Goal: Transaction & Acquisition: Download file/media

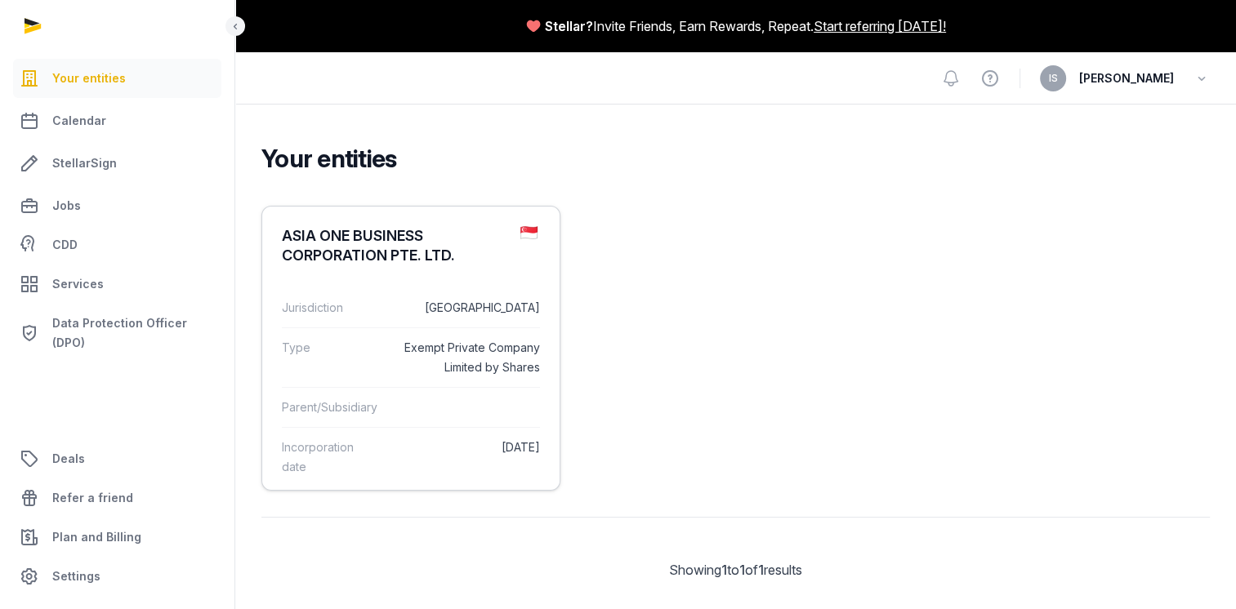
click at [441, 448] on dd "[DATE]" at bounding box center [466, 457] width 147 height 39
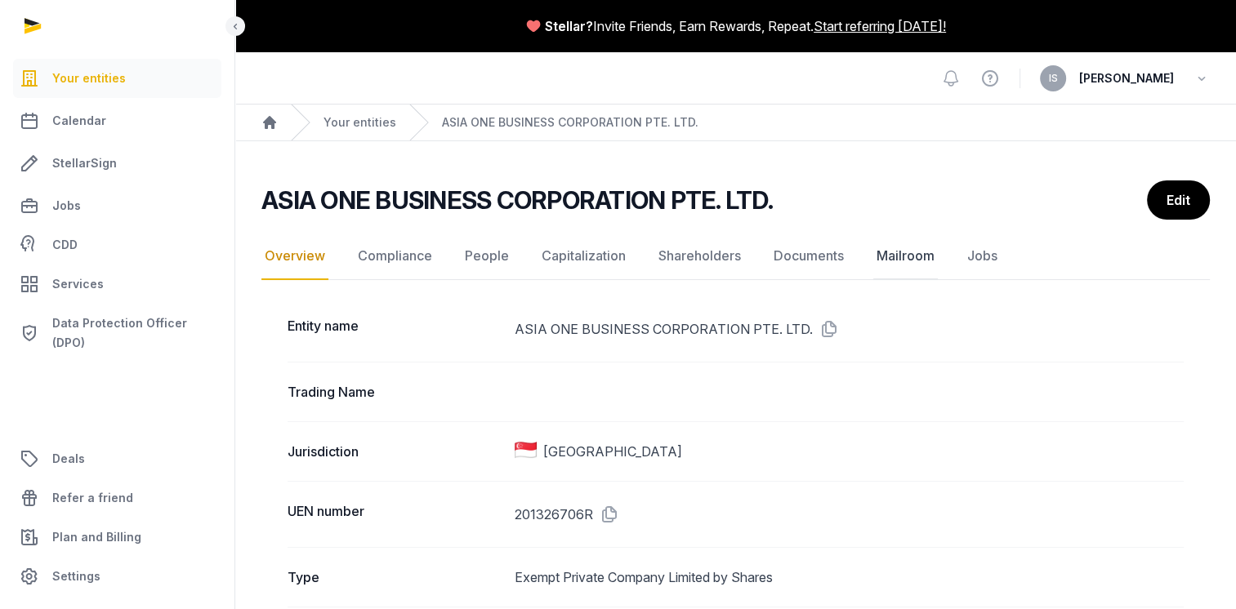
click at [892, 258] on link "Mailroom" at bounding box center [905, 256] width 65 height 47
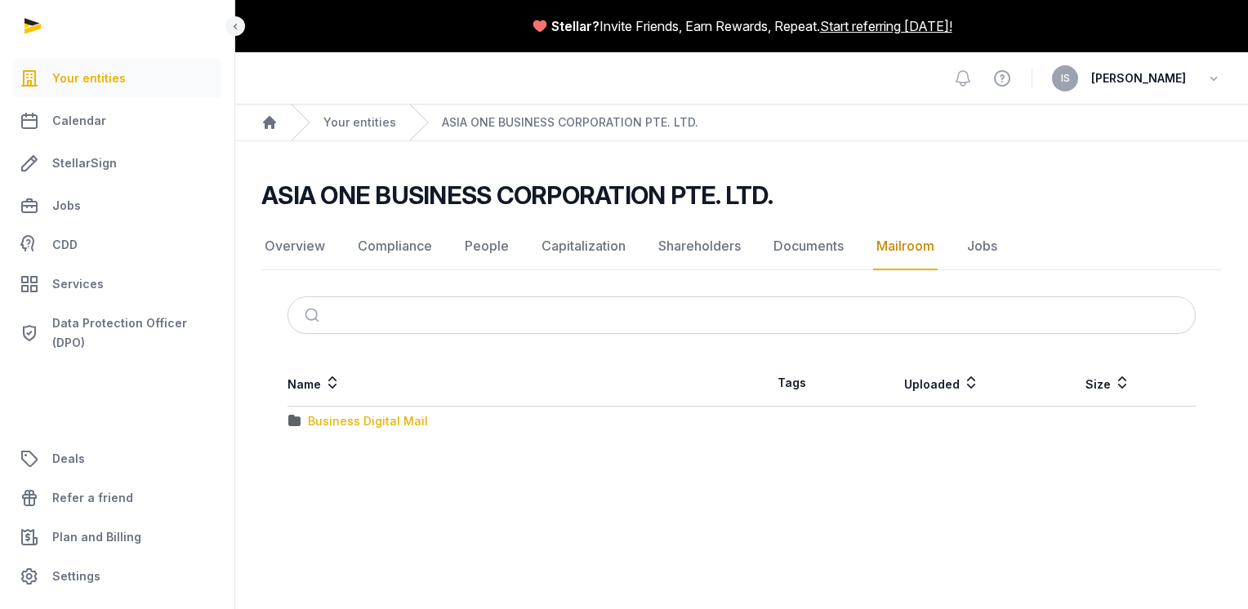
click at [390, 423] on div "Business Digital Mail" at bounding box center [368, 421] width 120 height 16
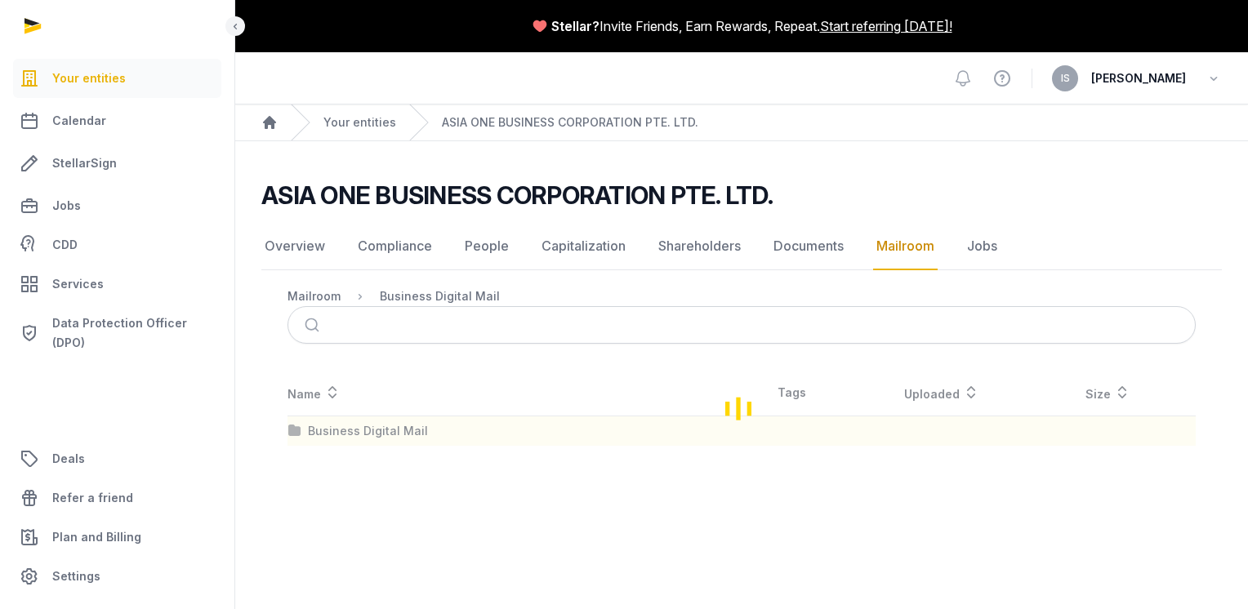
click at [389, 423] on div "Loading" at bounding box center [741, 408] width 961 height 76
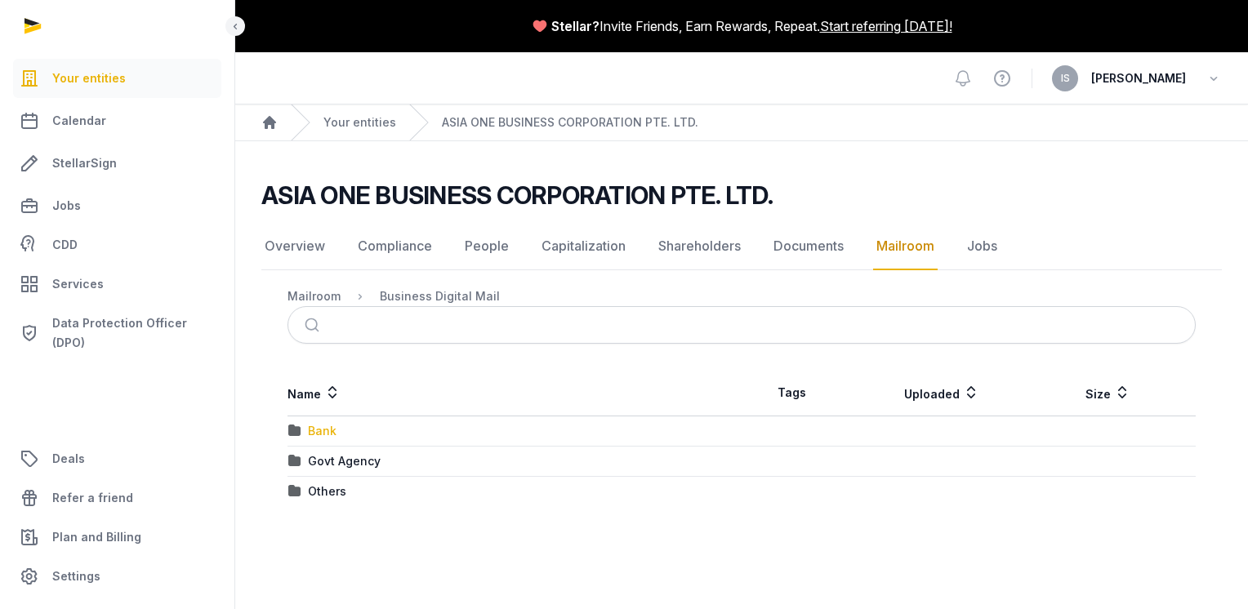
click at [310, 427] on div "Bank" at bounding box center [322, 431] width 29 height 16
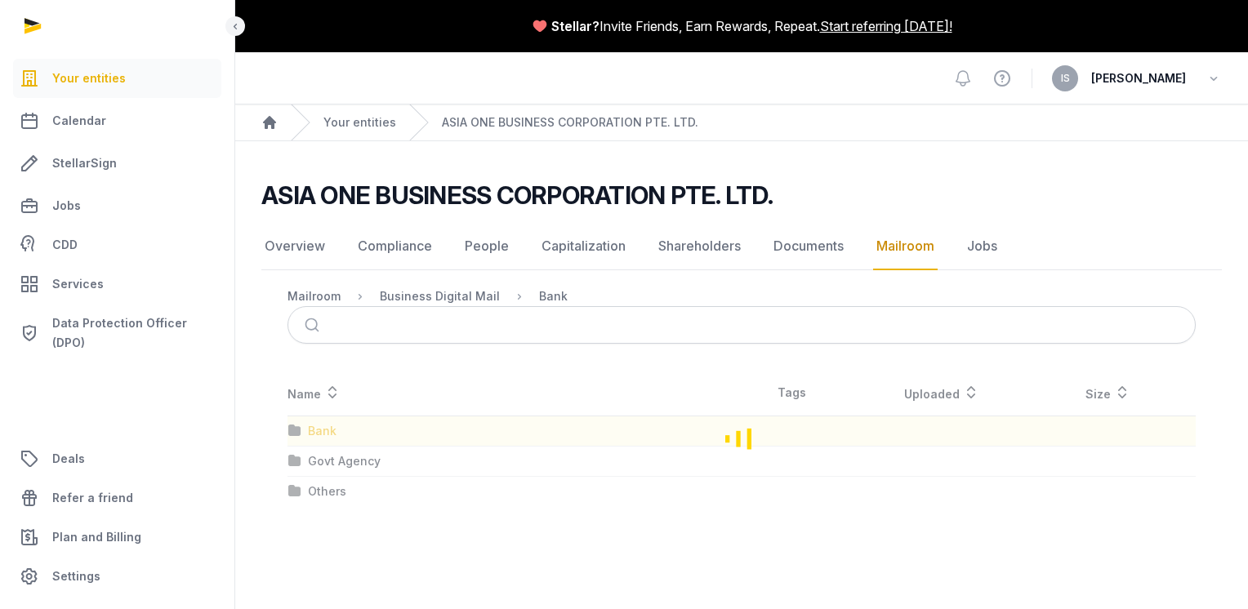
click at [310, 427] on div "Loading" at bounding box center [741, 438] width 961 height 136
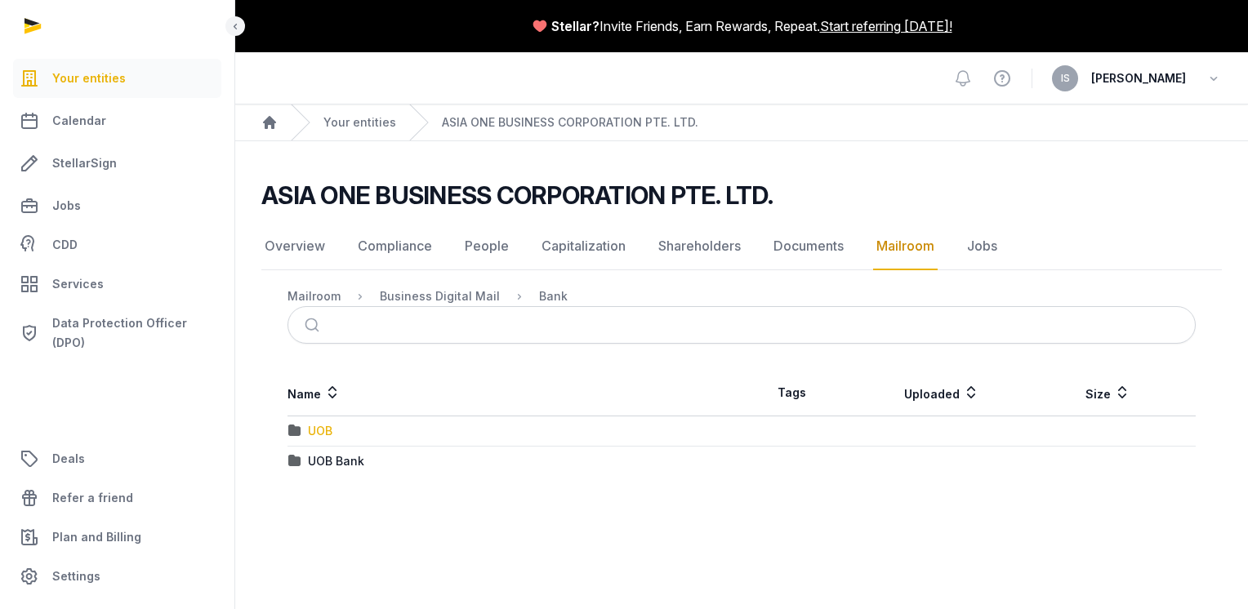
click at [310, 427] on div "UOB" at bounding box center [320, 431] width 25 height 16
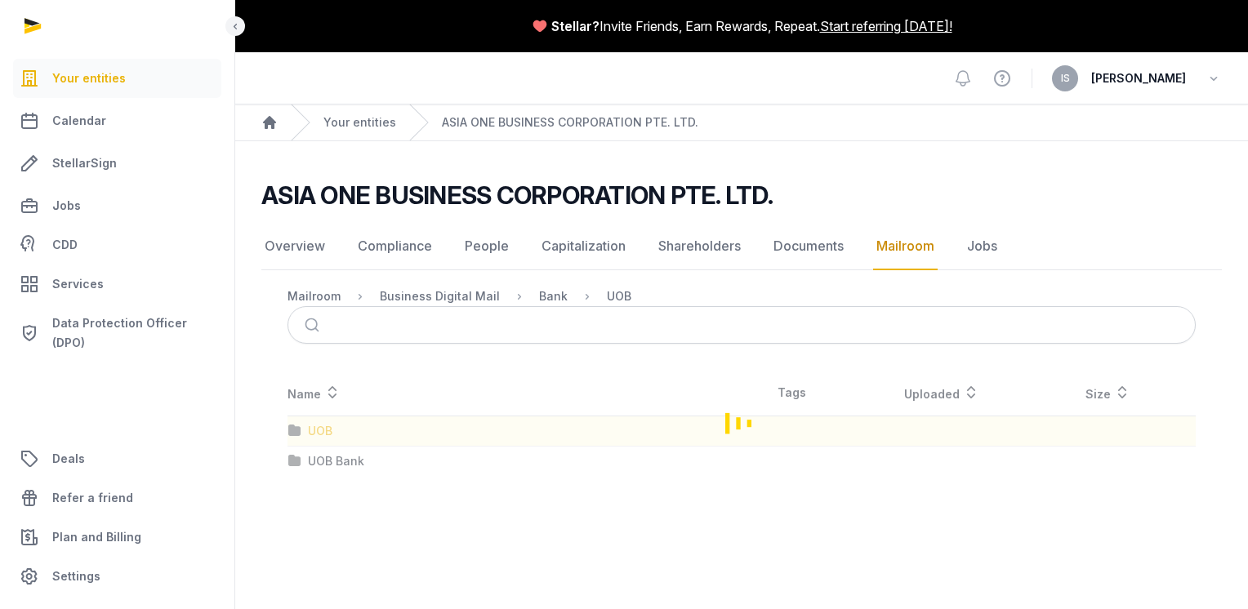
click at [310, 427] on div "Loading" at bounding box center [741, 423] width 961 height 106
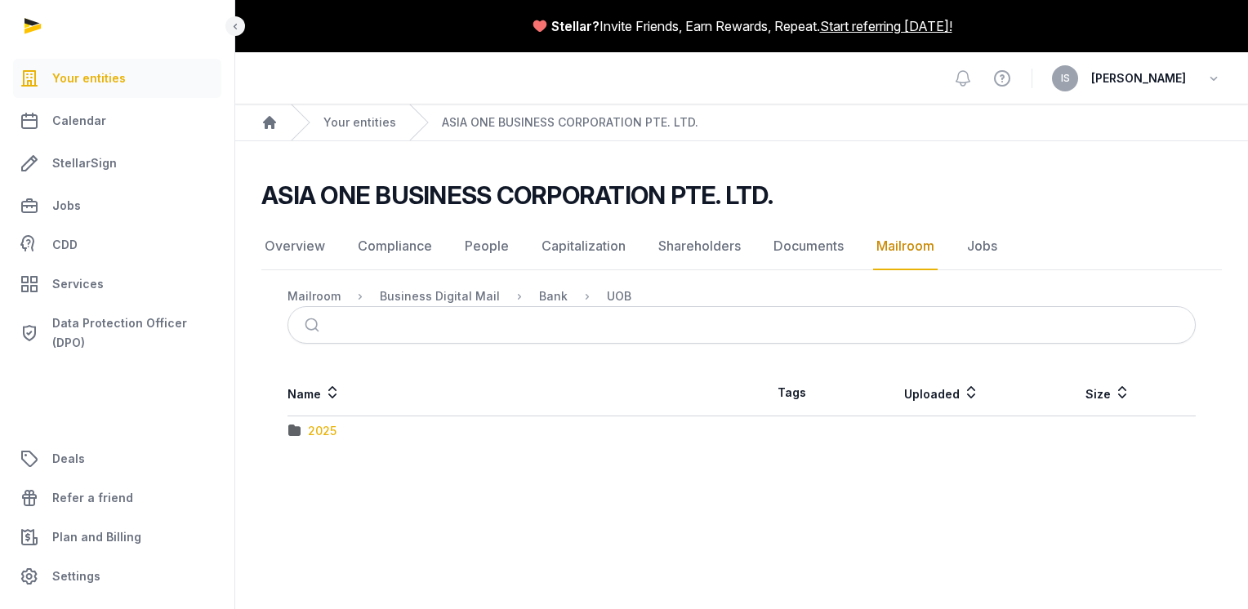
click at [310, 427] on div "2025" at bounding box center [322, 431] width 29 height 16
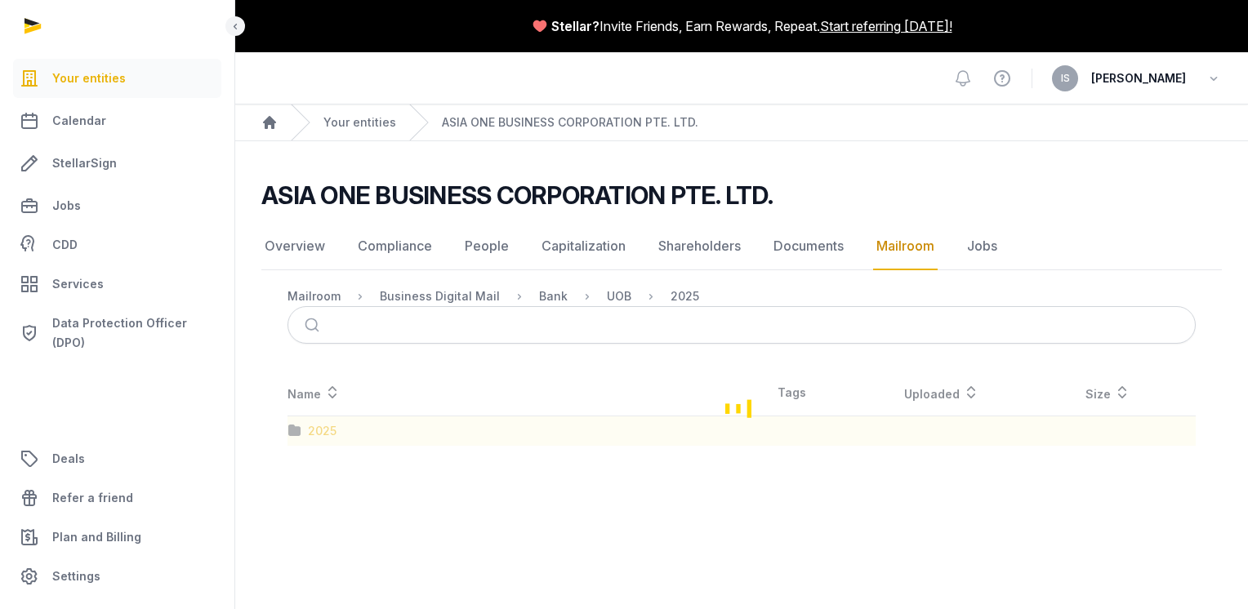
click at [310, 427] on div "Loading" at bounding box center [741, 408] width 961 height 76
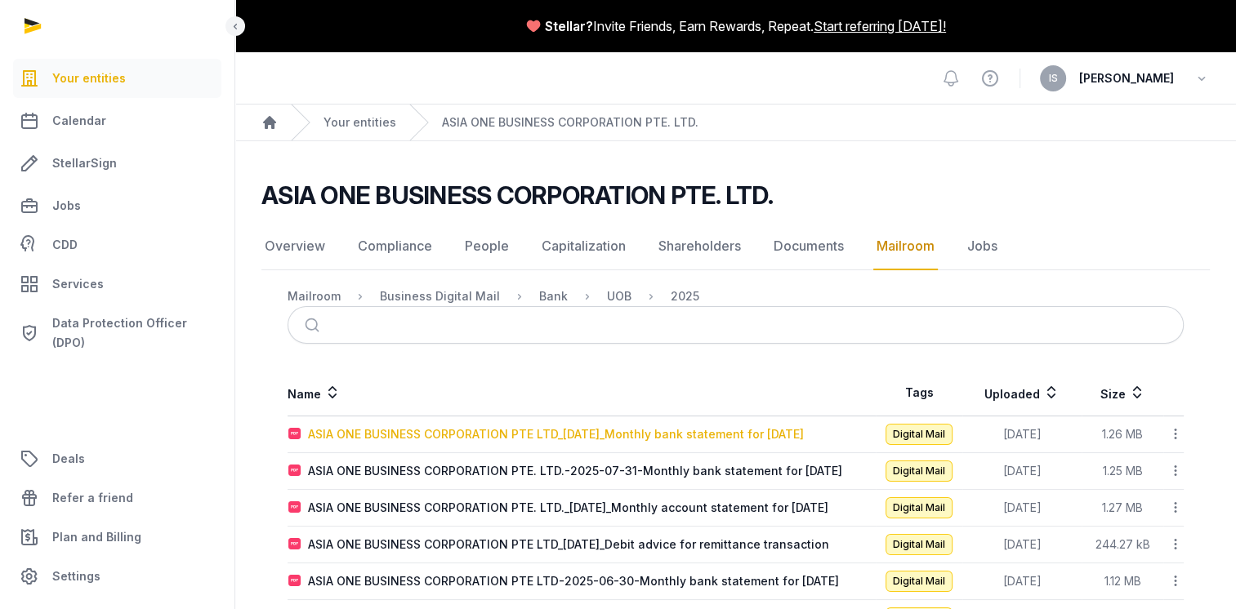
click at [676, 435] on div "ASIA ONE BUSINESS CORPORATION PTE LTD_[DATE]_Monthly bank statement for [DATE]" at bounding box center [556, 434] width 496 height 16
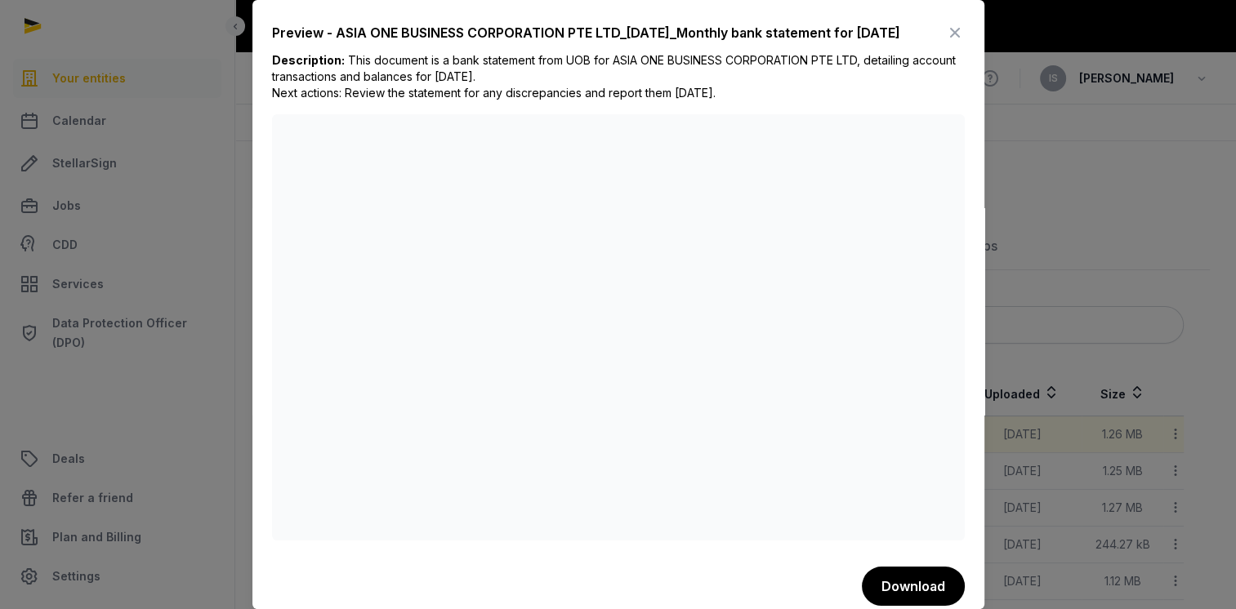
click at [945, 38] on icon at bounding box center [955, 33] width 20 height 26
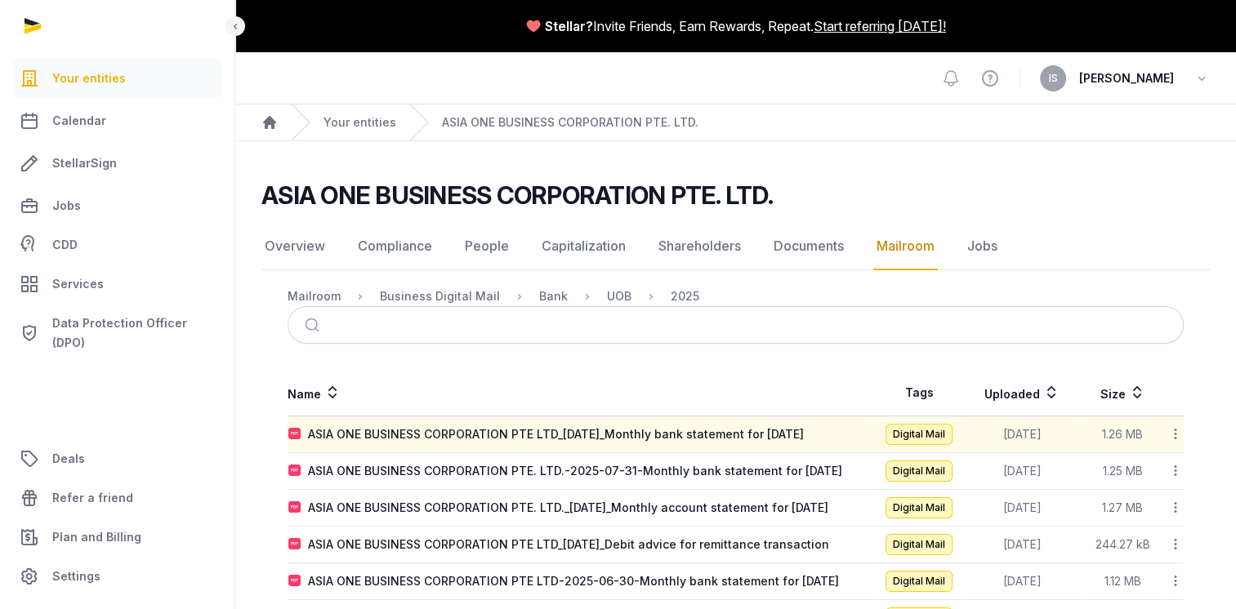
click at [747, 371] on th "Name" at bounding box center [582, 393] width 588 height 47
click at [750, 367] on div "Mailroom Business Digital Mail Bank UOB 2025 Name Tags Uploaded Size ASIA ONE B…" at bounding box center [735, 590] width 948 height 607
click at [907, 427] on span "Digital Mail" at bounding box center [919, 434] width 67 height 21
click at [712, 437] on div "ASIA ONE BUSINESS CORPORATION PTE LTD_[DATE]_Monthly bank statement for [DATE]" at bounding box center [556, 434] width 496 height 16
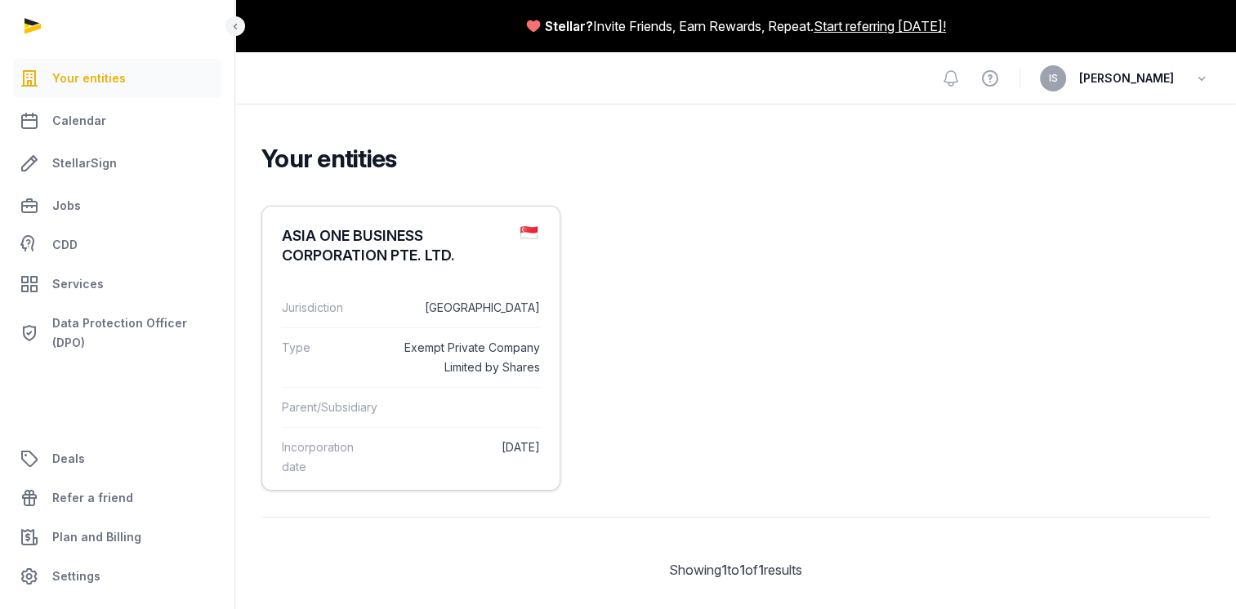
click at [441, 453] on dd "[DATE]" at bounding box center [466, 457] width 147 height 39
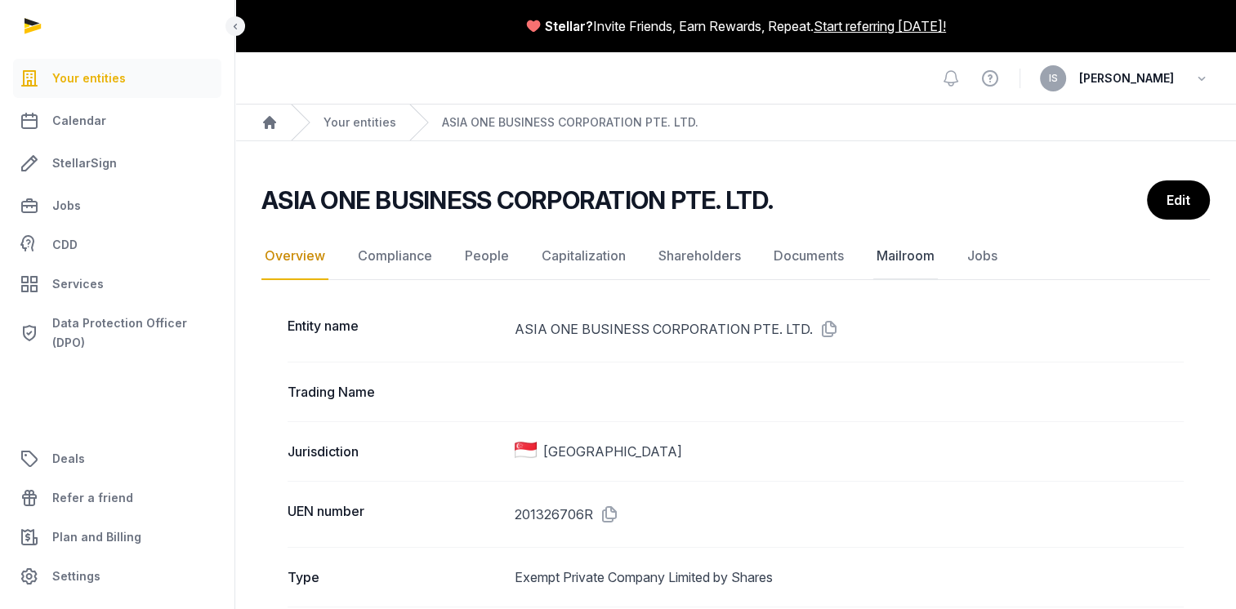
click at [898, 260] on link "Mailroom" at bounding box center [905, 256] width 65 height 47
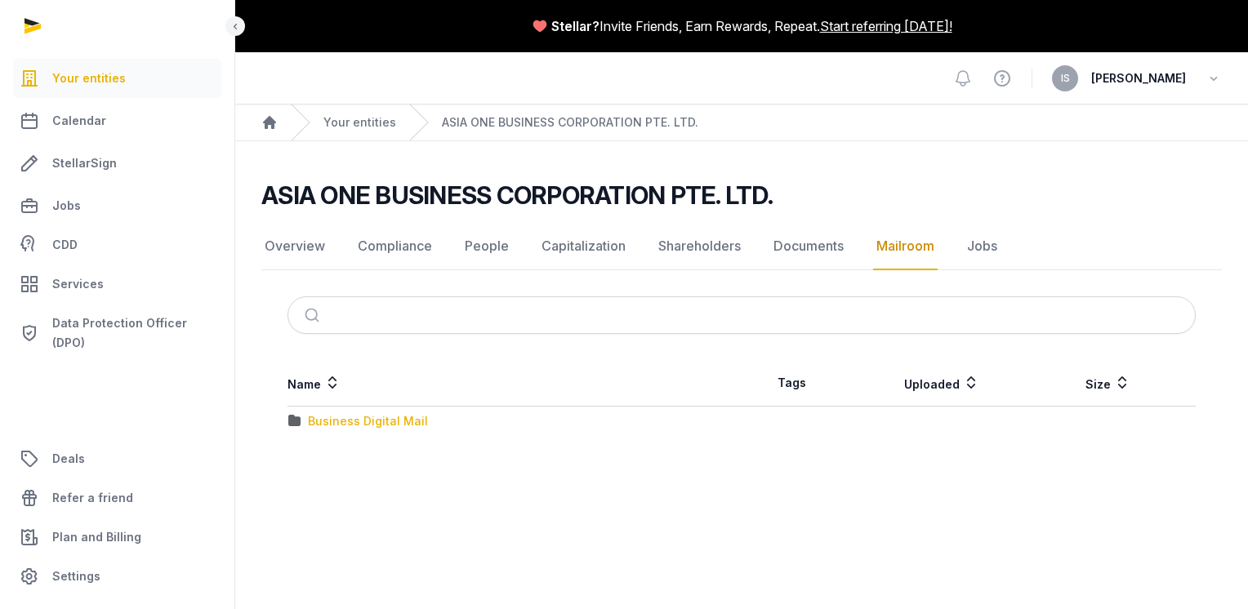
click at [386, 424] on div "Business Digital Mail" at bounding box center [368, 421] width 120 height 16
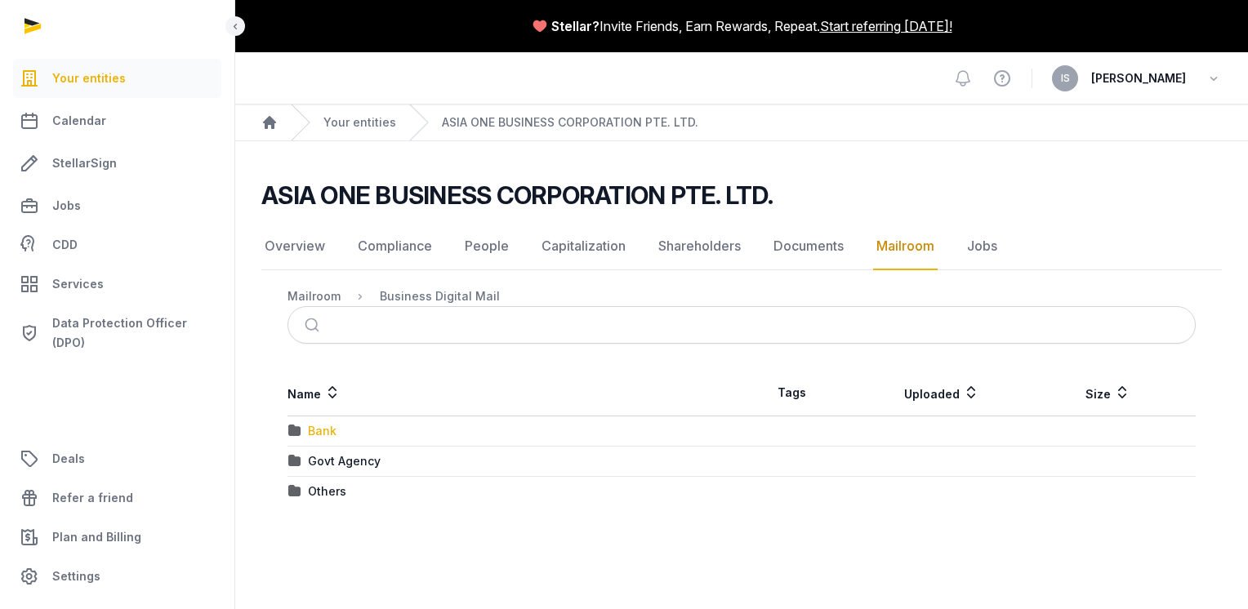
click at [314, 431] on div "Bank" at bounding box center [322, 431] width 29 height 16
click at [314, 431] on div "UOB" at bounding box center [320, 431] width 25 height 16
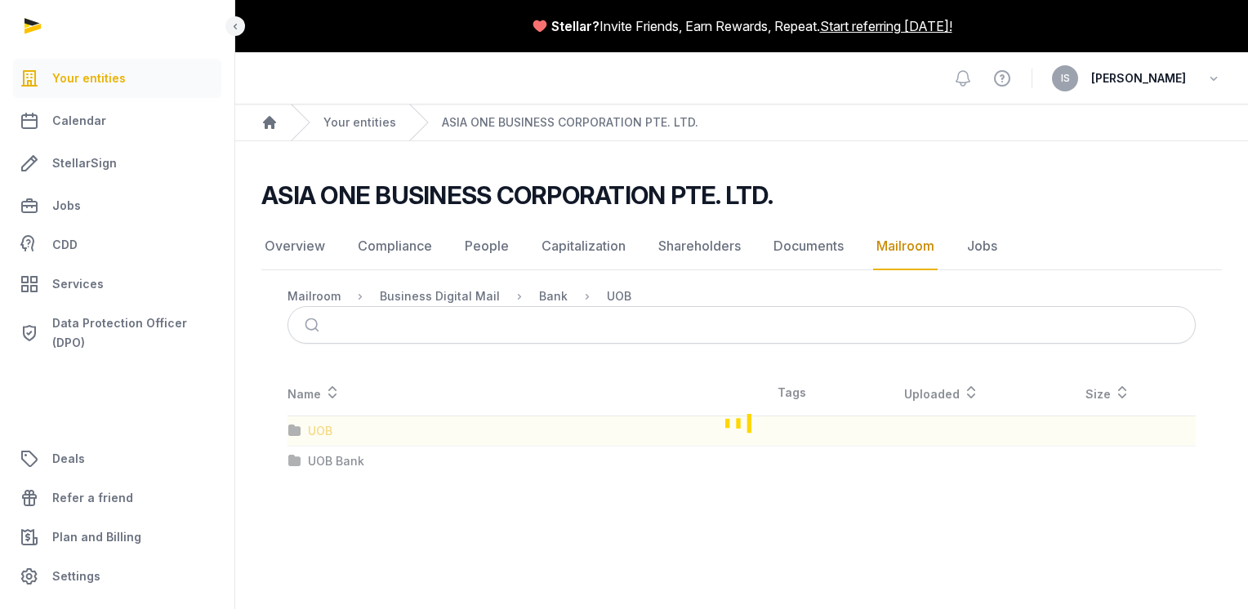
click at [314, 431] on div "Loading" at bounding box center [741, 423] width 961 height 106
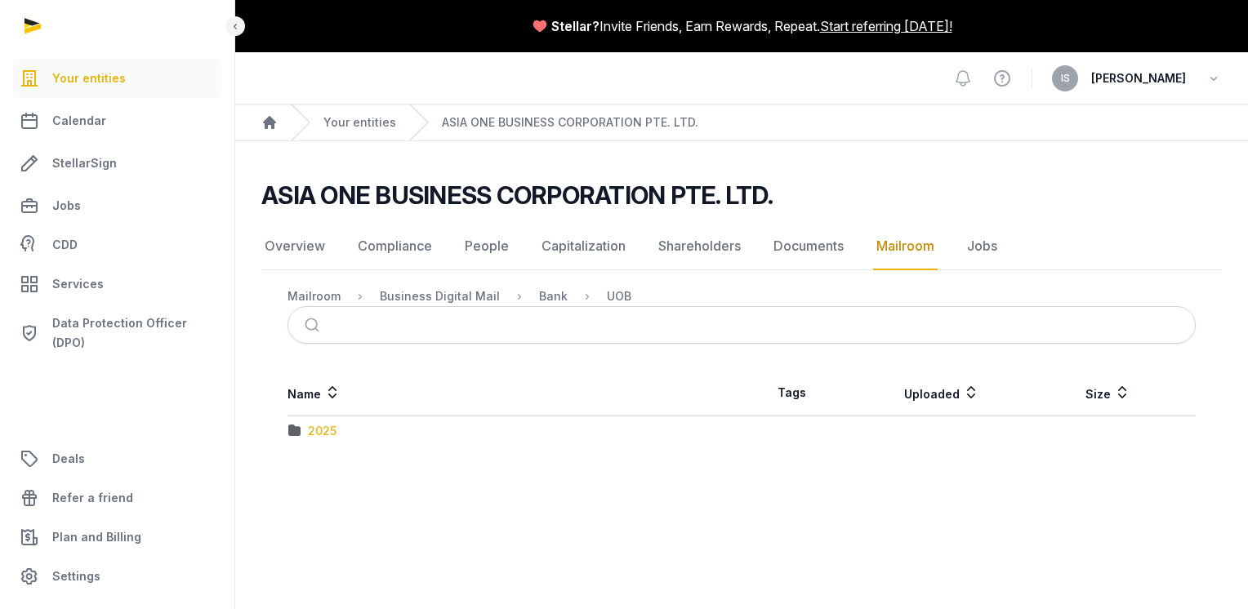
click at [314, 431] on div "2025" at bounding box center [322, 431] width 29 height 16
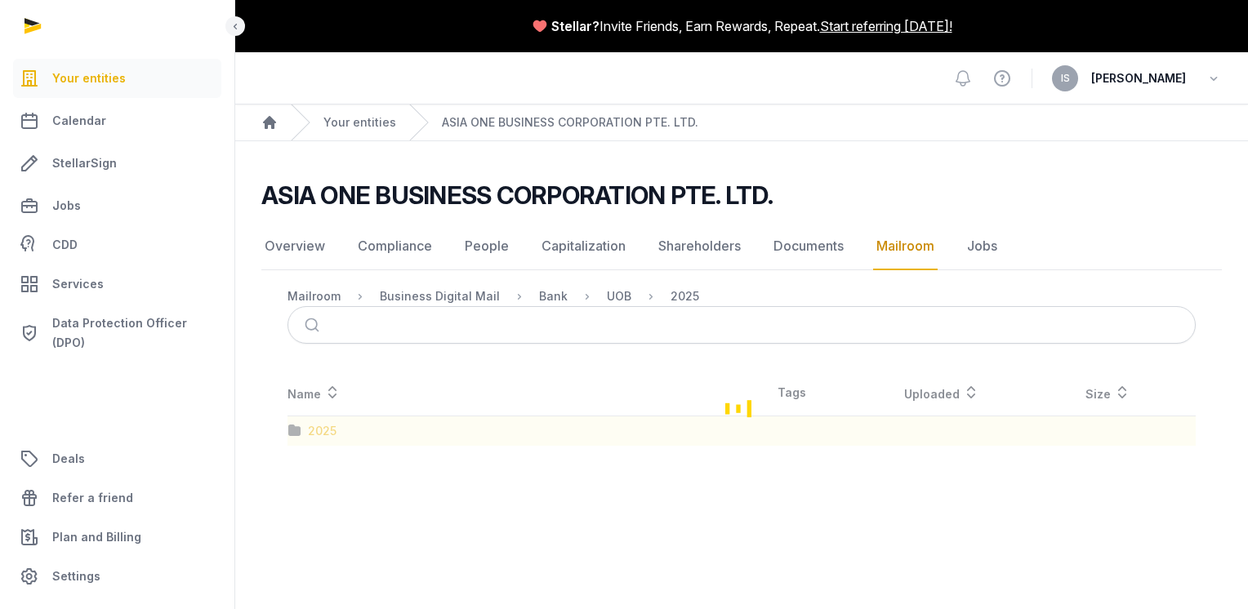
click at [314, 431] on div "Loading" at bounding box center [741, 408] width 961 height 76
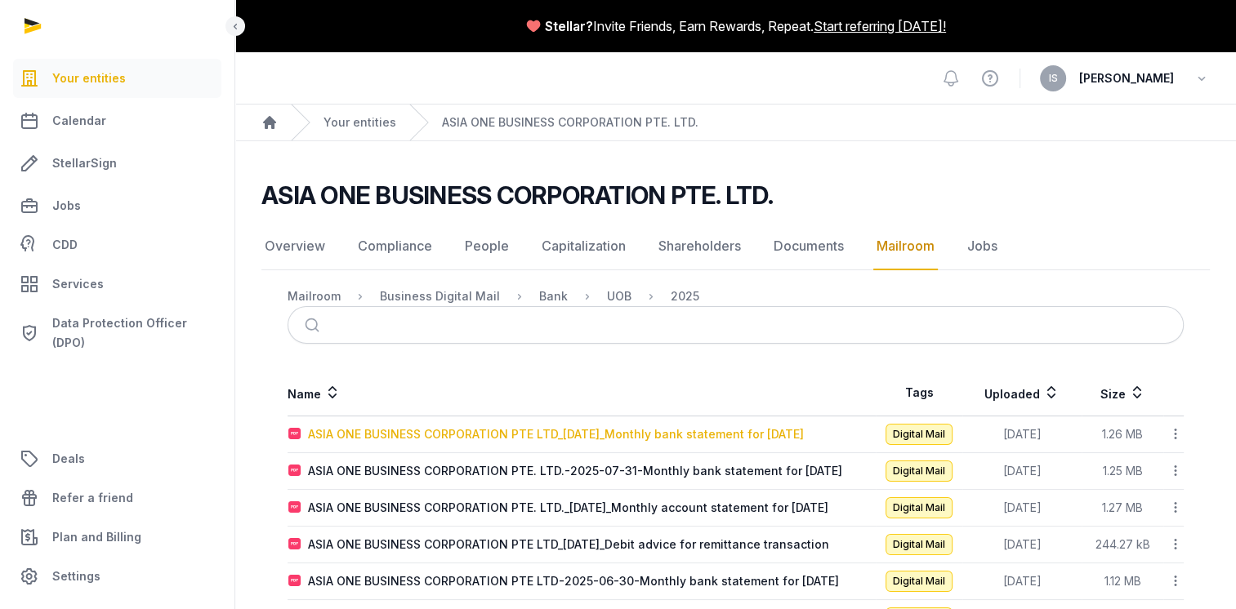
click at [770, 435] on div "ASIA ONE BUSINESS CORPORATION PTE LTD_[DATE]_Monthly bank statement for [DATE]" at bounding box center [556, 434] width 496 height 16
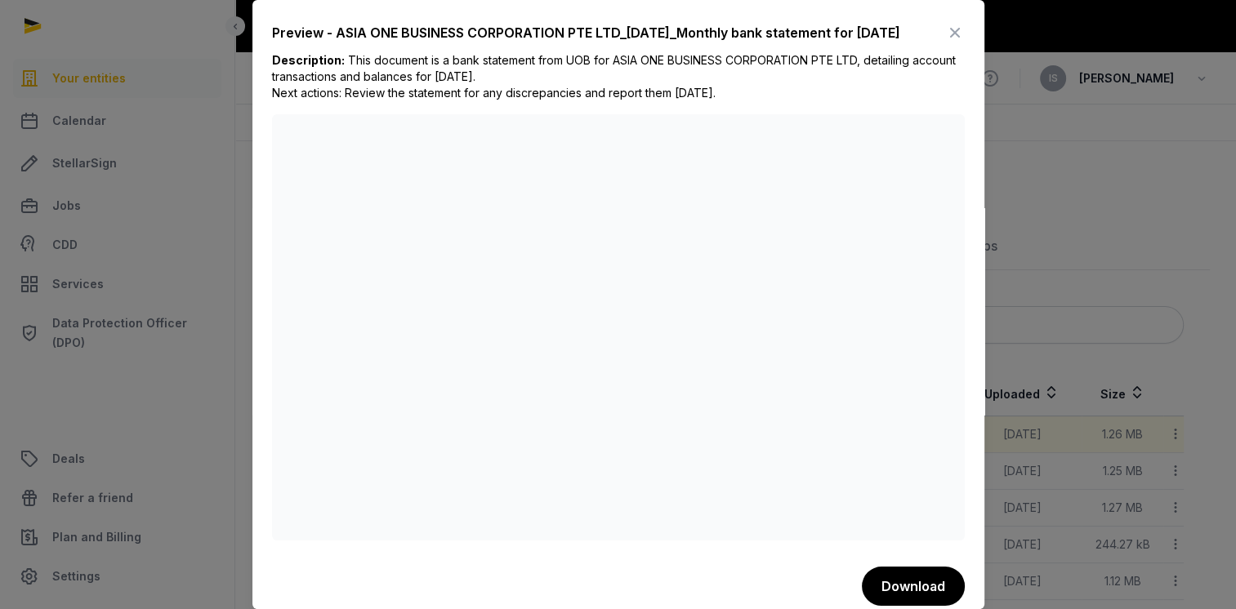
click at [1078, 230] on div at bounding box center [618, 304] width 1236 height 609
click at [123, 172] on div at bounding box center [618, 304] width 1236 height 609
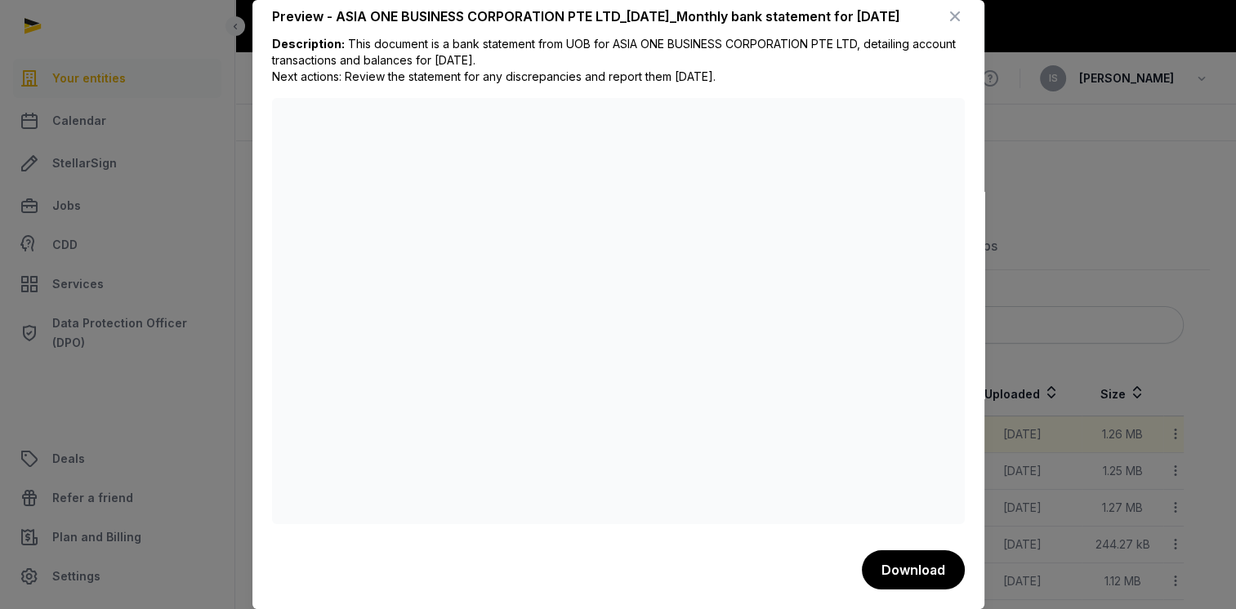
click at [1200, 322] on div at bounding box center [618, 304] width 1236 height 609
click at [1134, 228] on div at bounding box center [618, 304] width 1236 height 609
click at [1038, 287] on div at bounding box center [618, 304] width 1236 height 609
click at [124, 239] on div at bounding box center [618, 304] width 1236 height 609
click at [98, 123] on div at bounding box center [618, 304] width 1236 height 609
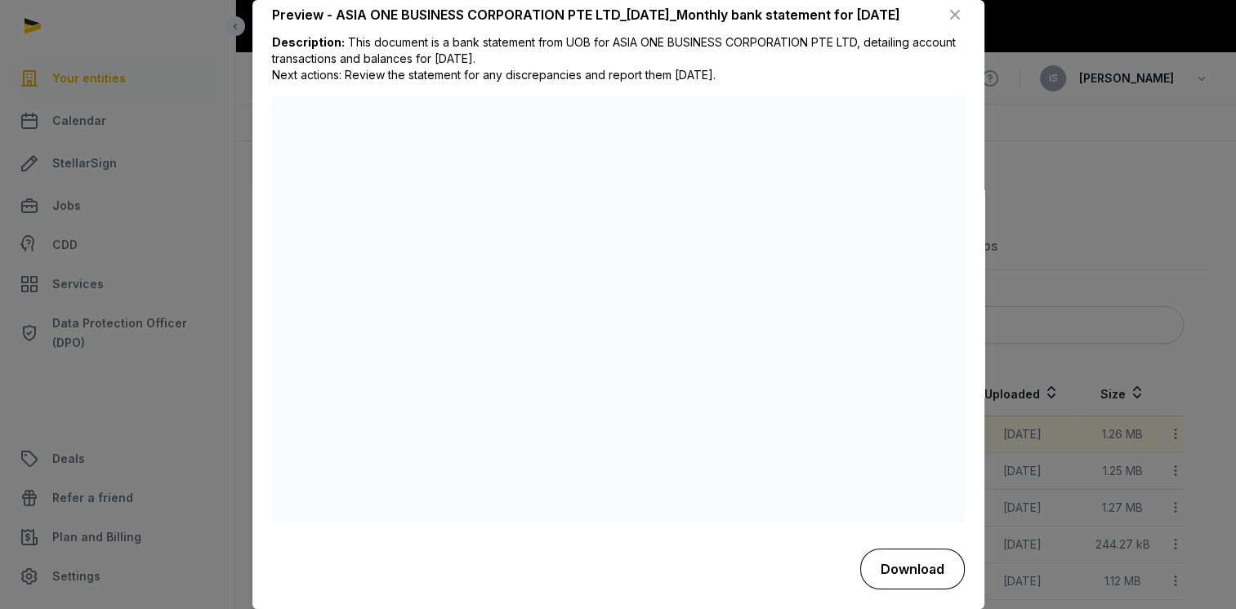
click at [926, 570] on button "Download" at bounding box center [912, 569] width 105 height 41
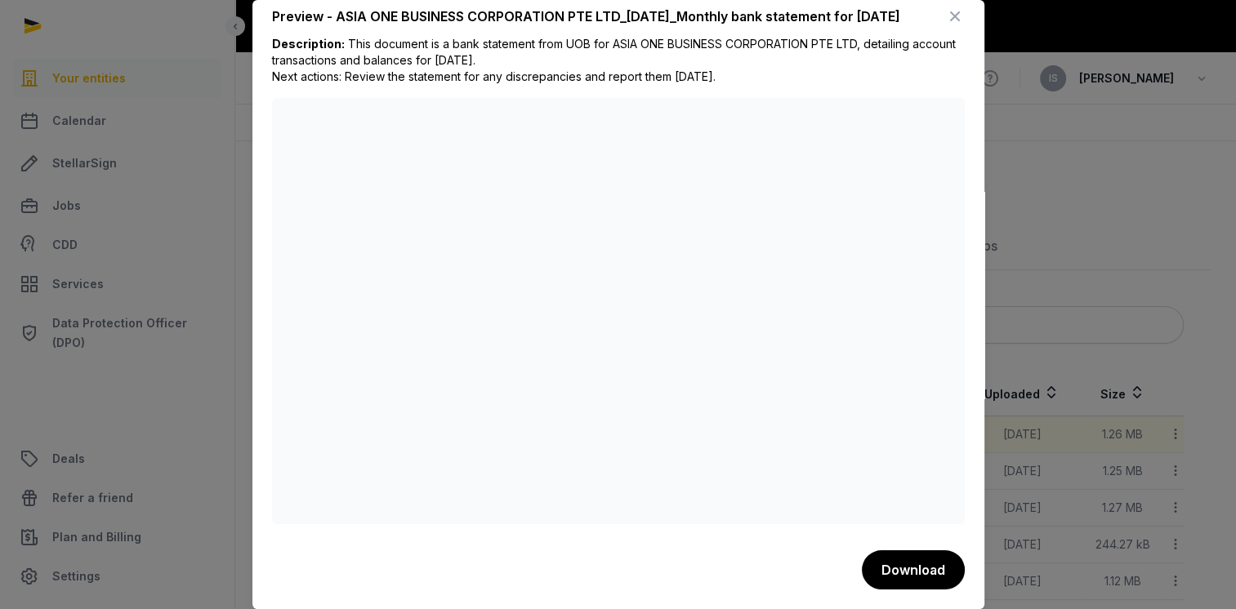
click at [1198, 446] on div at bounding box center [618, 304] width 1236 height 609
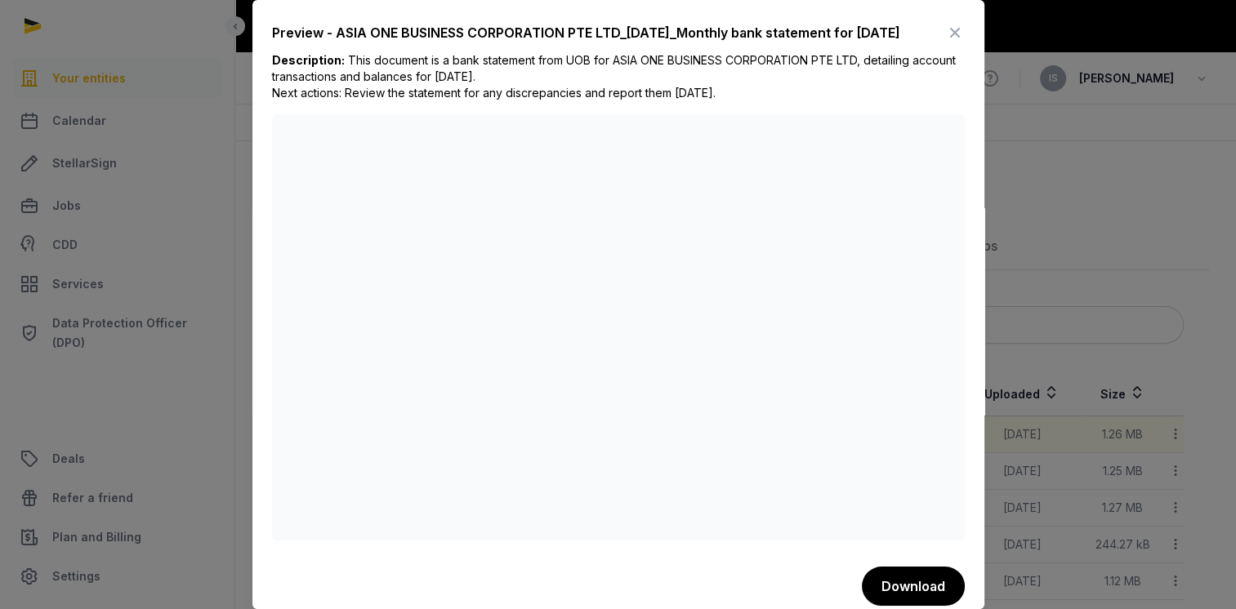
click at [1099, 364] on div at bounding box center [618, 304] width 1236 height 609
click at [1019, 503] on div at bounding box center [618, 304] width 1236 height 609
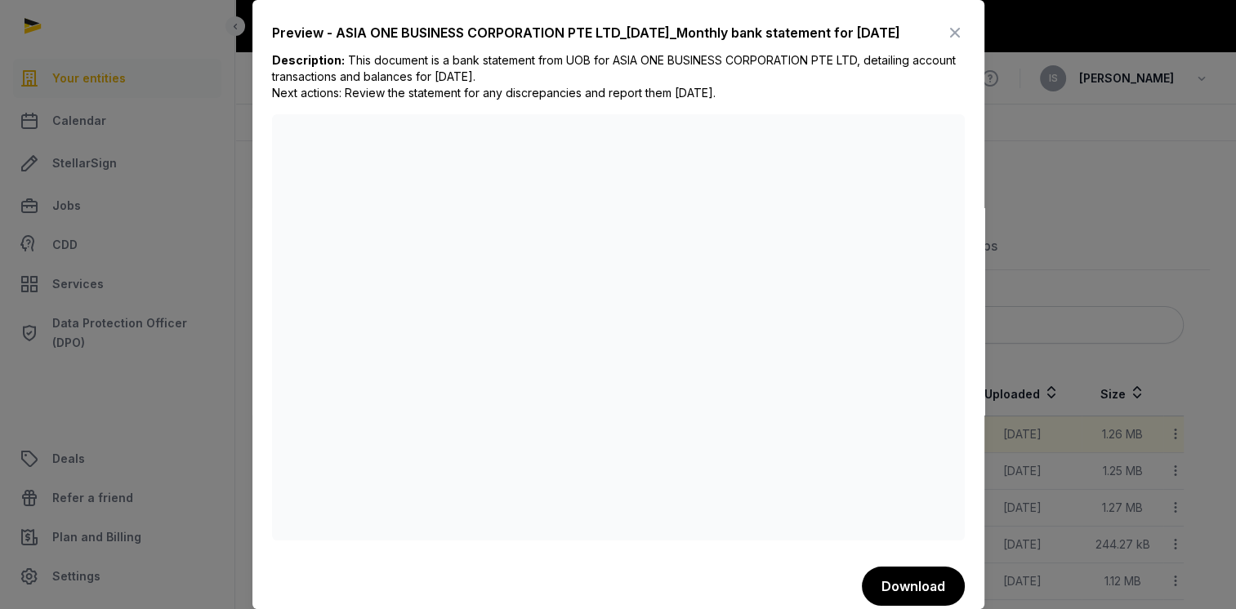
click at [1019, 503] on div at bounding box center [618, 304] width 1236 height 609
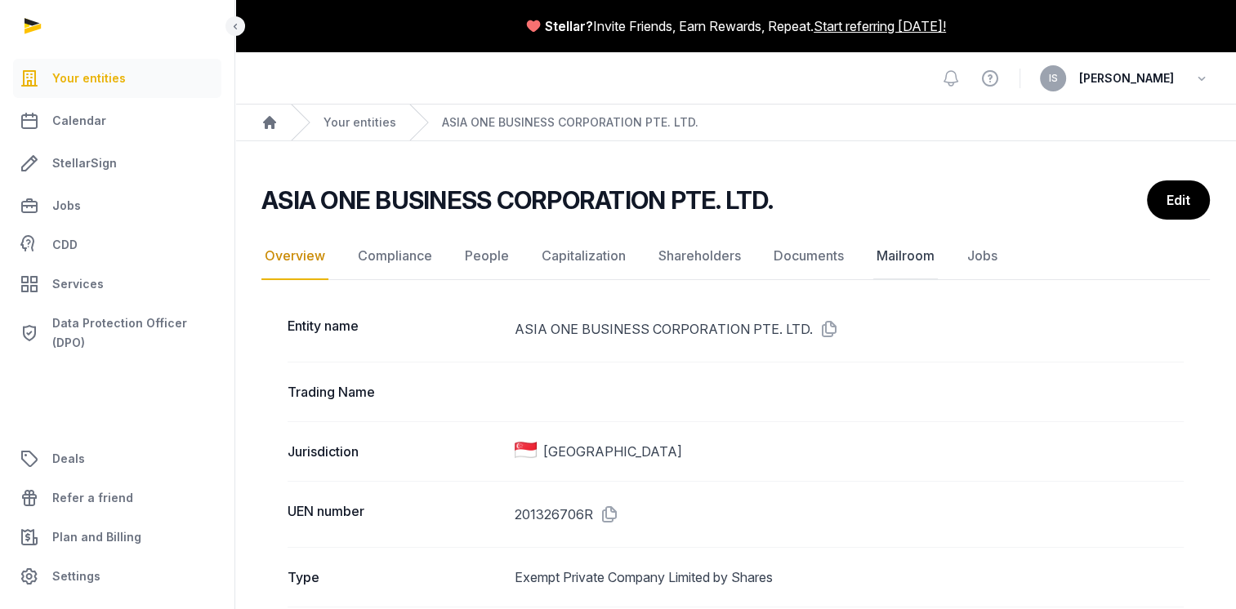
click at [906, 247] on link "Mailroom" at bounding box center [905, 256] width 65 height 47
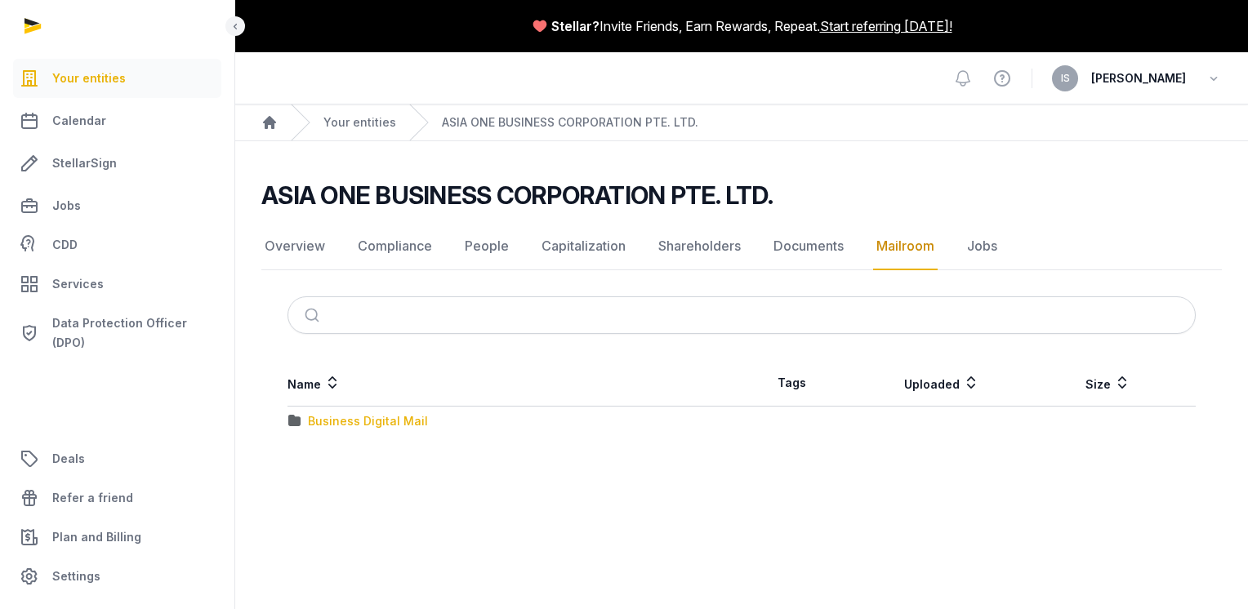
click at [335, 419] on div "Business Digital Mail" at bounding box center [368, 421] width 120 height 16
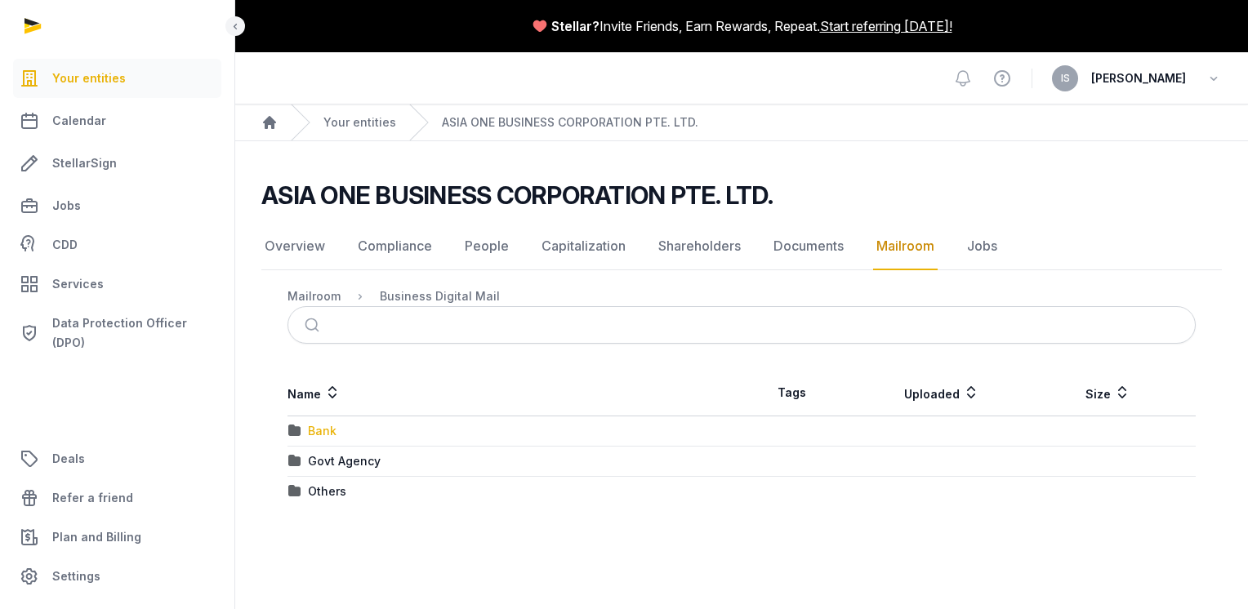
click at [322, 424] on div "Bank" at bounding box center [322, 431] width 29 height 16
click at [328, 459] on div "UOB Bank" at bounding box center [336, 461] width 56 height 16
click at [328, 489] on div "2025" at bounding box center [322, 492] width 29 height 16
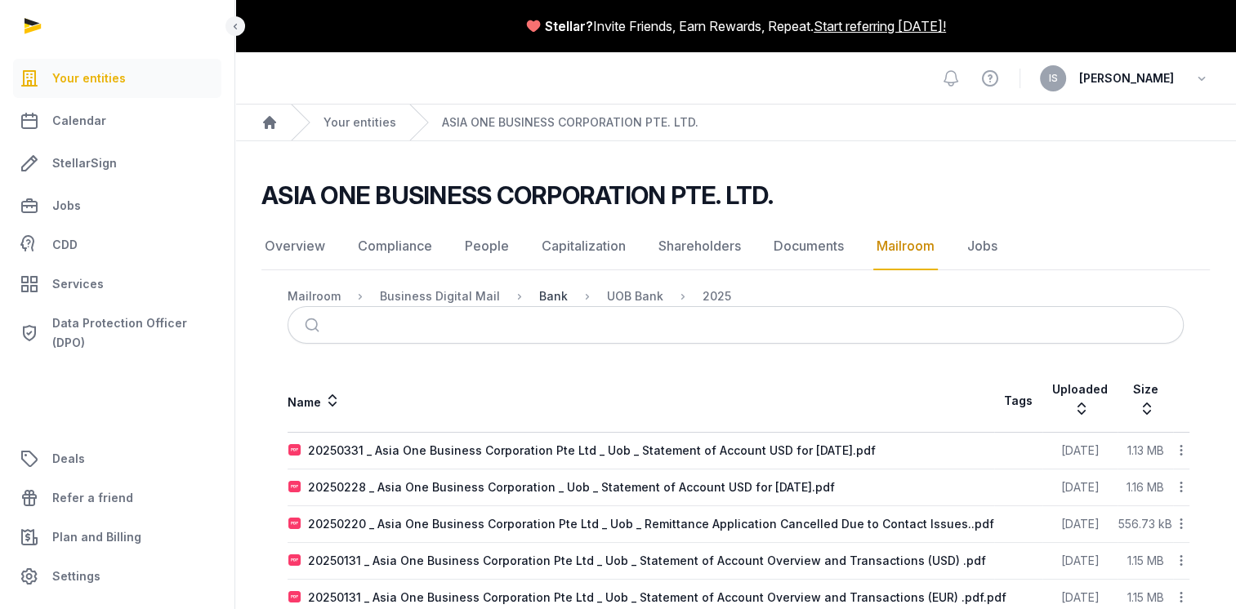
click at [551, 299] on div "Bank" at bounding box center [553, 296] width 29 height 16
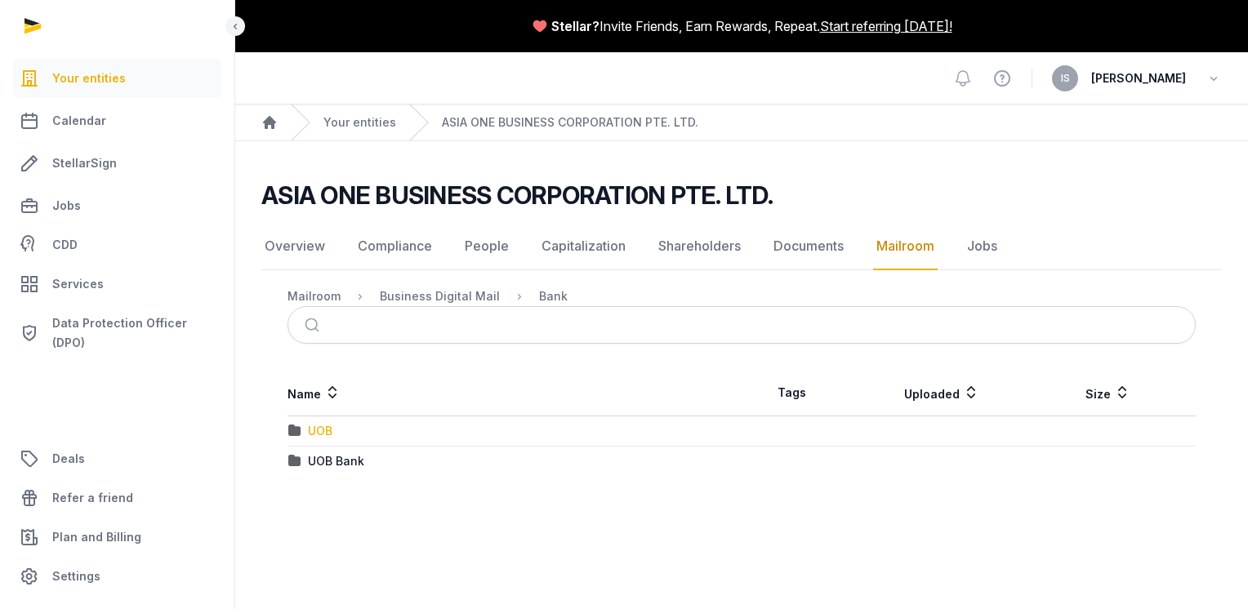
click at [330, 426] on div "UOB" at bounding box center [320, 431] width 25 height 16
click at [330, 426] on div "2025" at bounding box center [322, 431] width 29 height 16
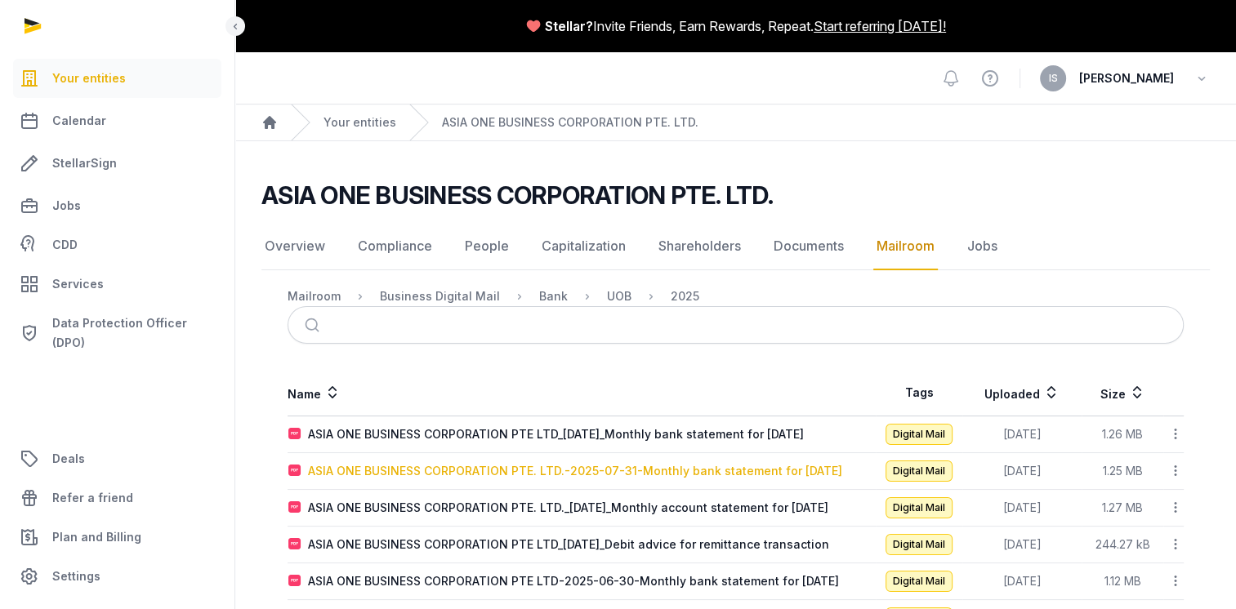
click at [638, 468] on div "ASIA ONE BUSINESS CORPORATION PTE. LTD.-2025-07-31-Monthly bank statement for […" at bounding box center [575, 471] width 534 height 16
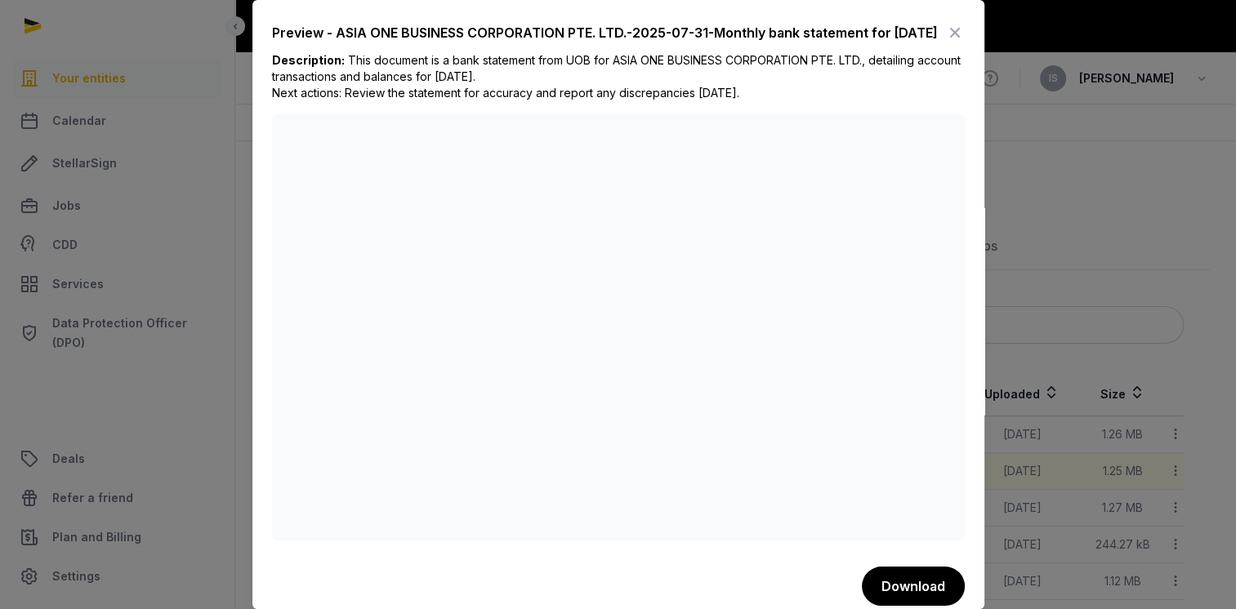
click at [945, 36] on icon at bounding box center [955, 33] width 20 height 26
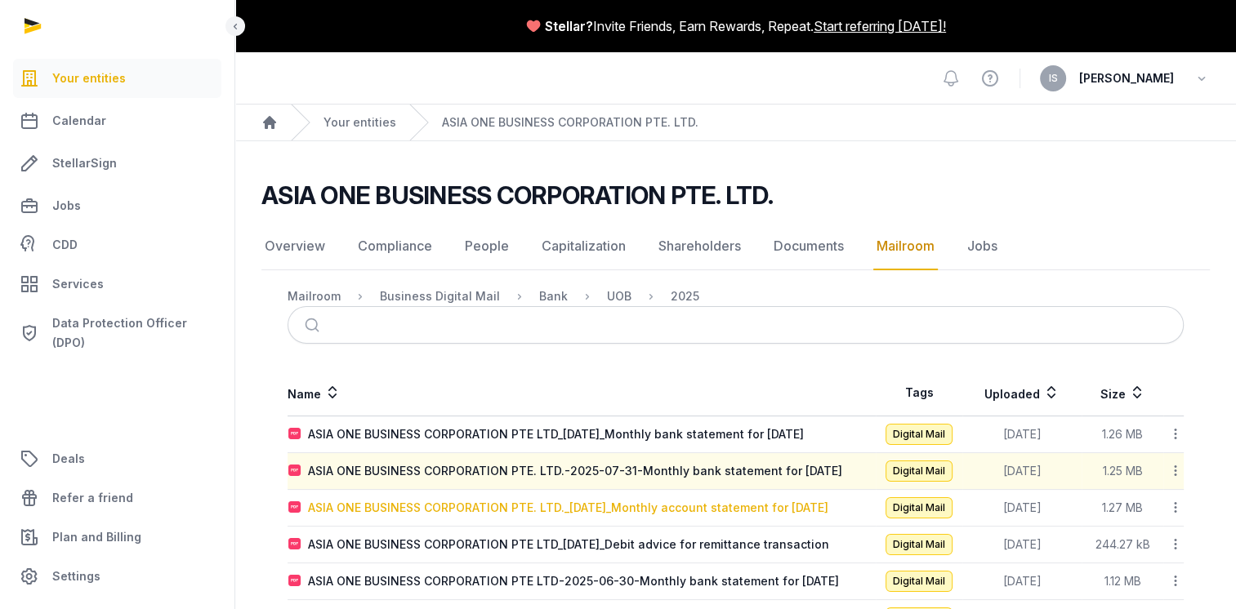
click at [626, 508] on div "ASIA ONE BUSINESS CORPORATION PTE. LTD._[DATE]_Monthly account statement for [D…" at bounding box center [568, 508] width 520 height 16
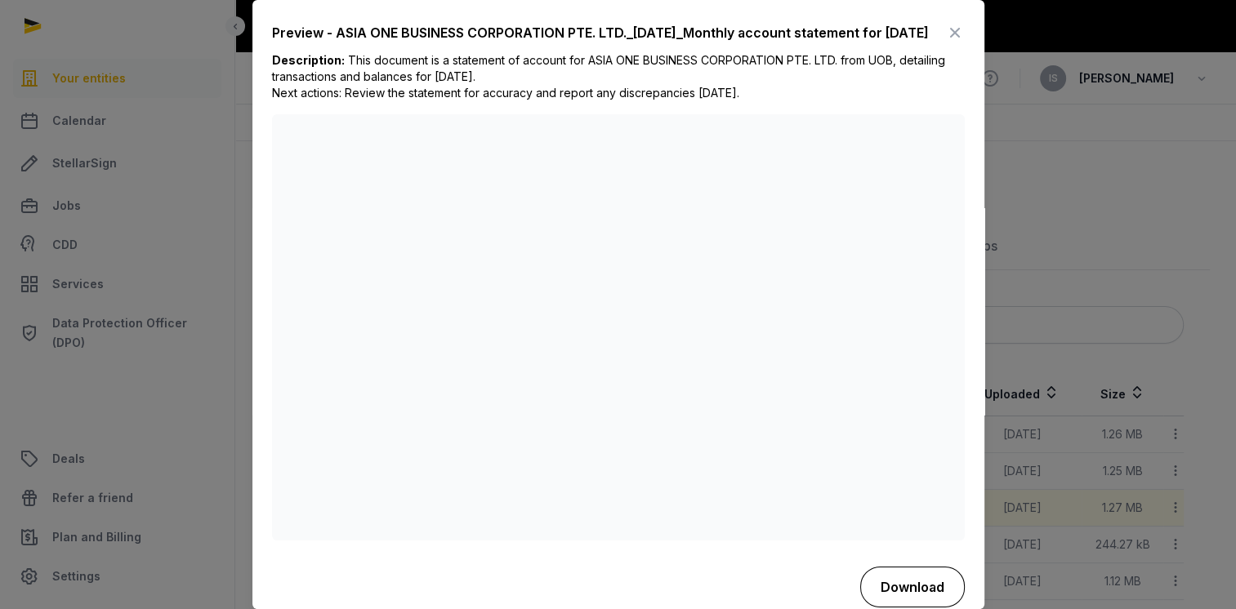
click at [884, 600] on button "Download" at bounding box center [912, 587] width 105 height 41
click at [945, 43] on icon at bounding box center [955, 33] width 20 height 26
